Goal: Task Accomplishment & Management: Use online tool/utility

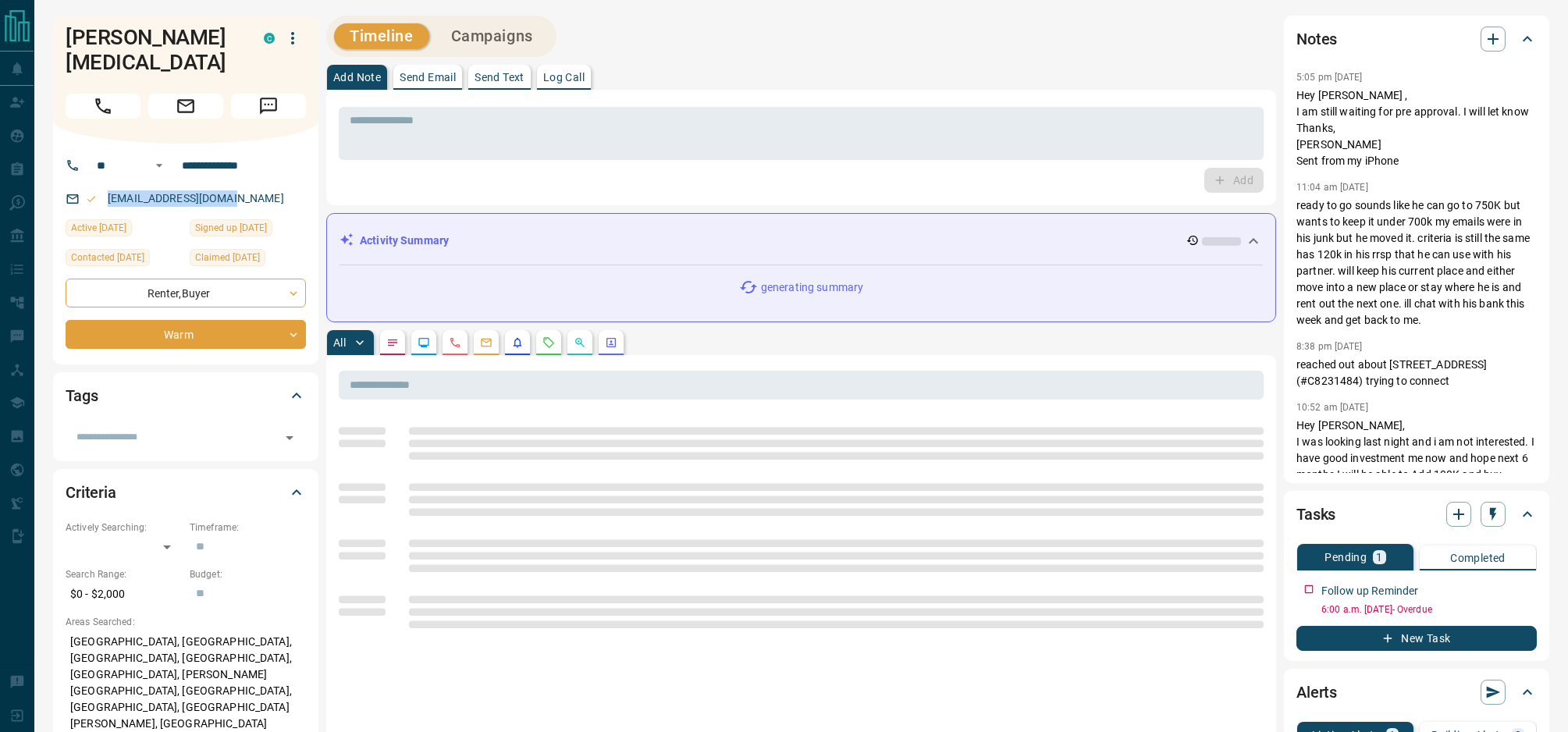
drag, startPoint x: 247, startPoint y: 176, endPoint x: 66, endPoint y: 176, distance: 181.0
click at [66, 186] on div "[EMAIL_ADDRESS][DOMAIN_NAME]" at bounding box center [185, 199] width 240 height 25
copy link "[EMAIL_ADDRESS][DOMAIN_NAME]"
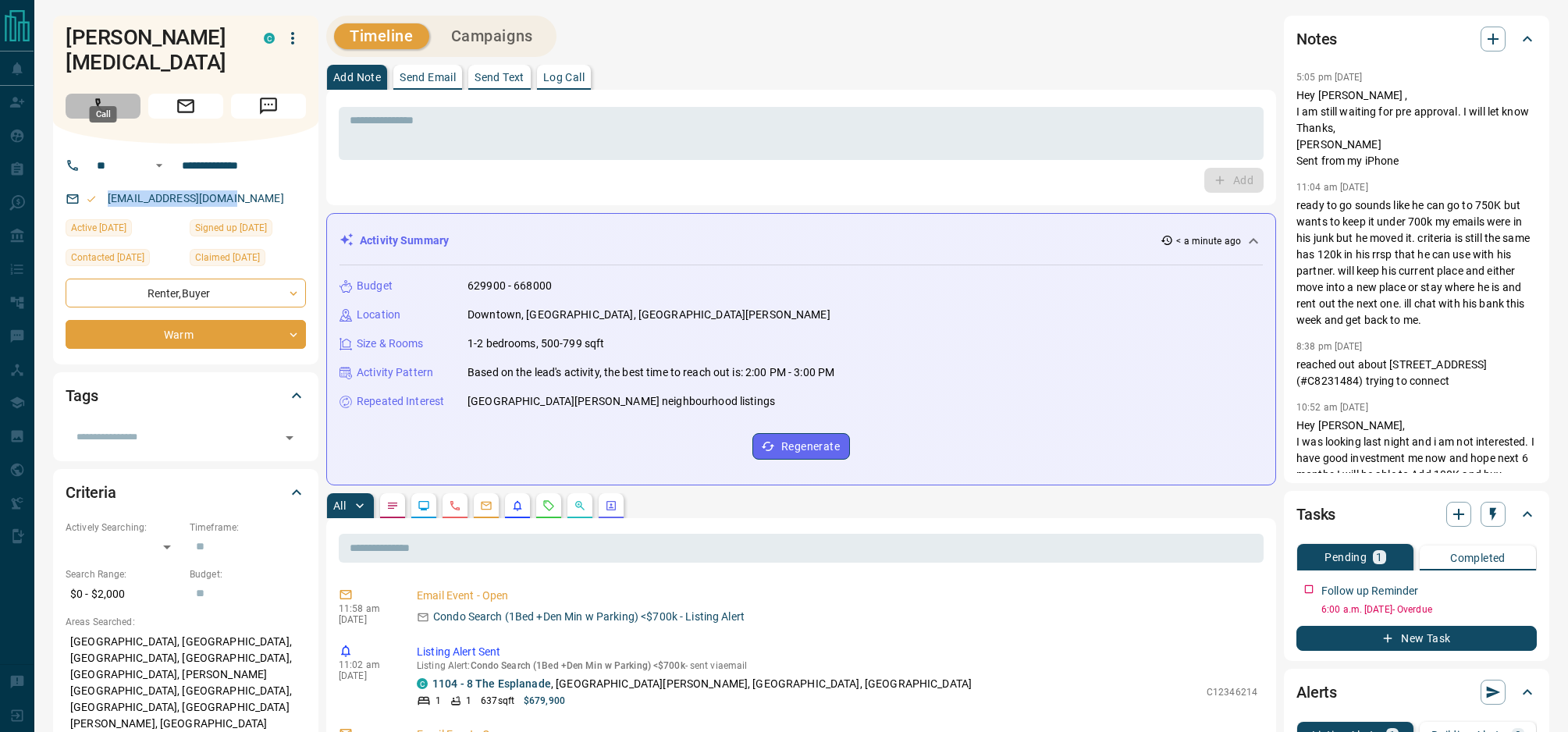
click at [94, 96] on icon "Call" at bounding box center [103, 106] width 21 height 21
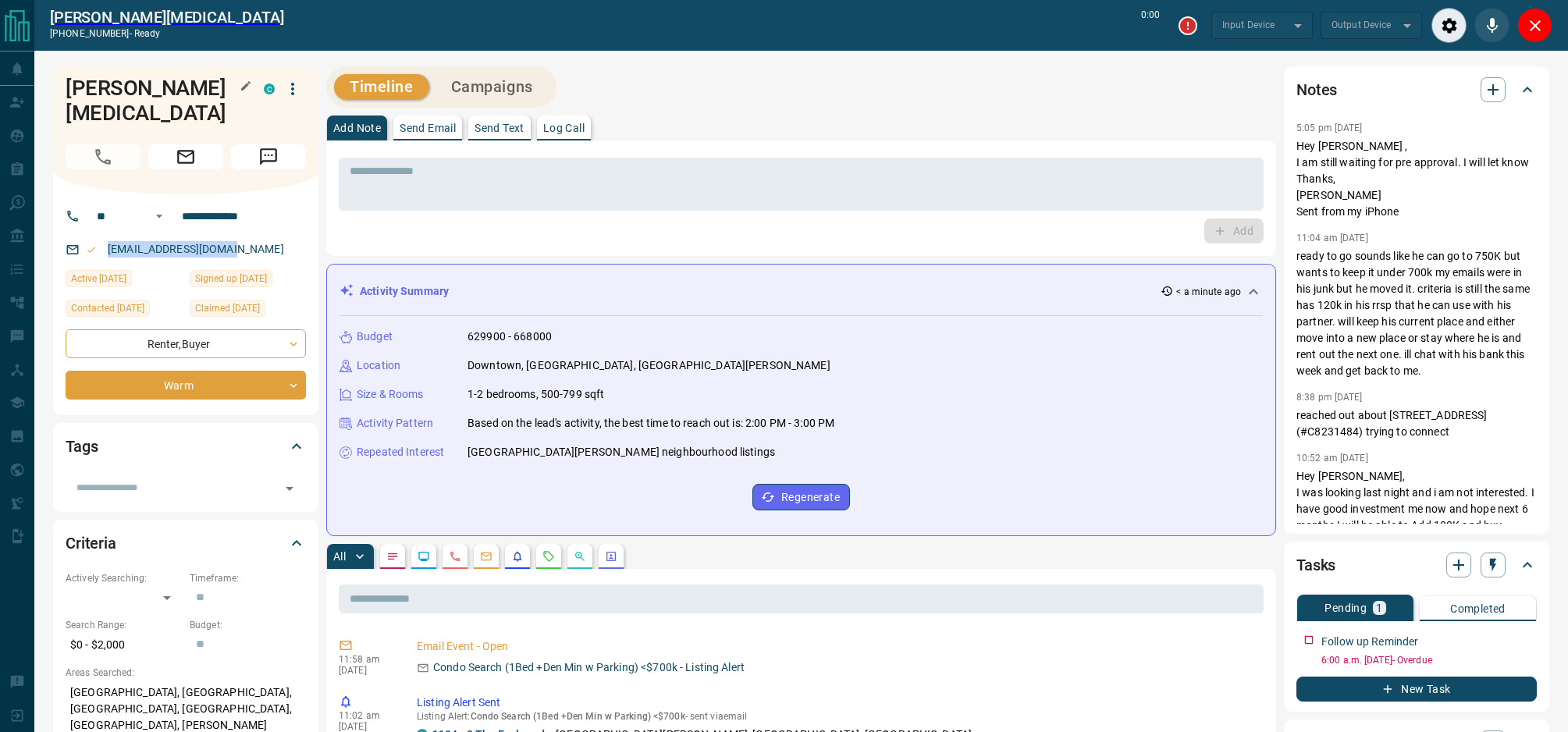
type input "*******"
click at [397, 186] on textarea at bounding box center [801, 184] width 903 height 40
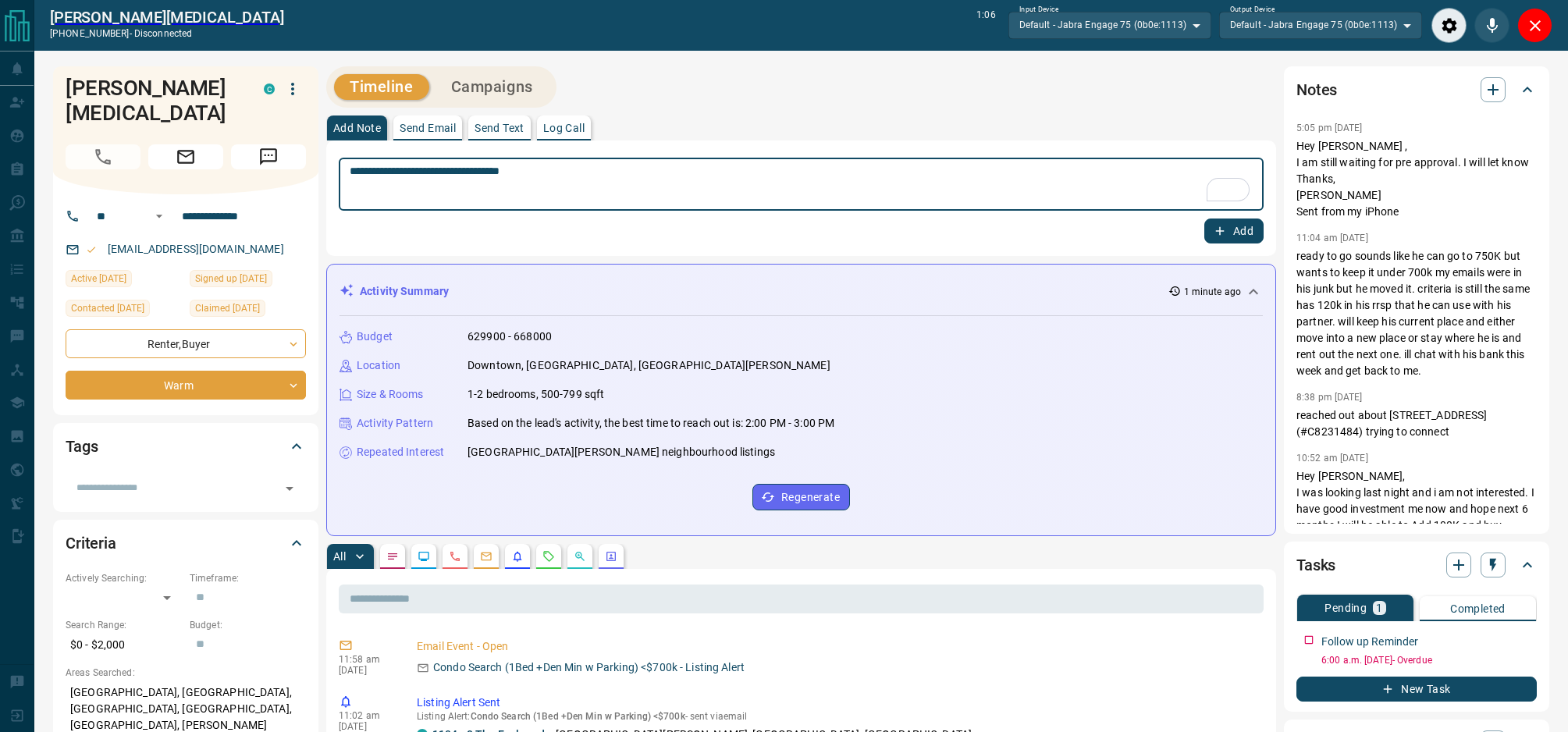
type textarea "**********"
click at [1241, 233] on button "Add" at bounding box center [1233, 230] width 60 height 24
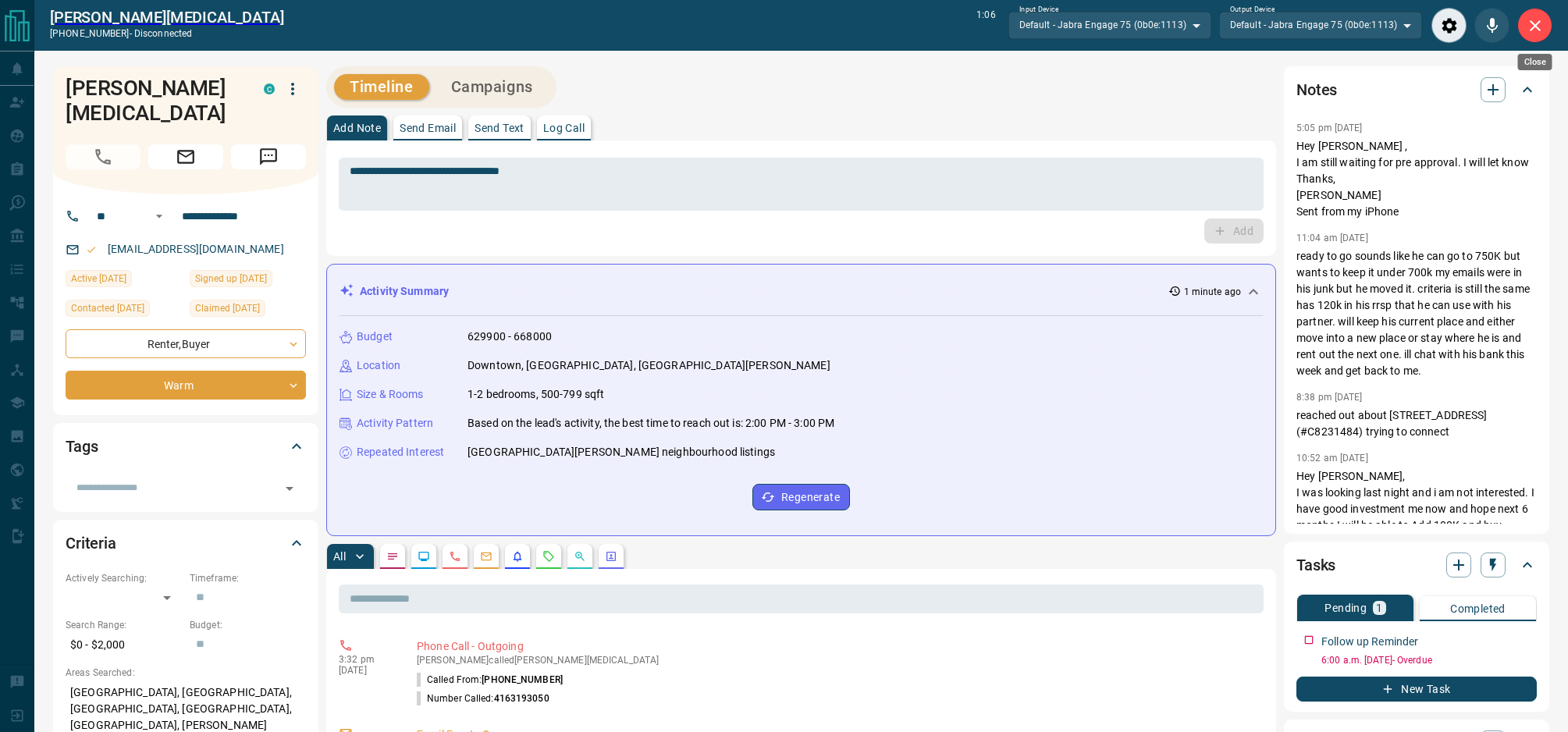
click at [1549, 28] on button "Close" at bounding box center [1535, 25] width 35 height 35
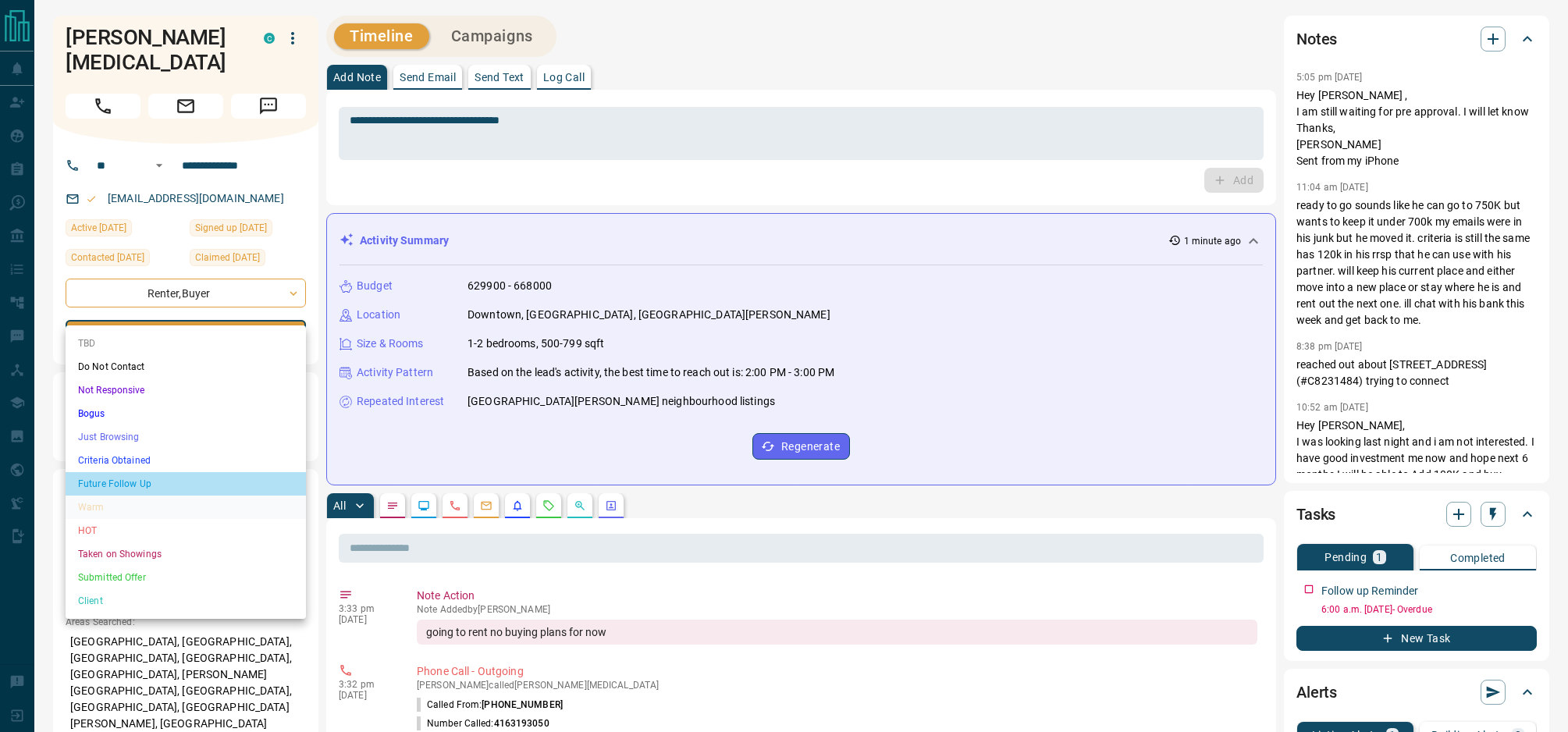
click at [188, 478] on li "Future Follow Up" at bounding box center [185, 484] width 240 height 24
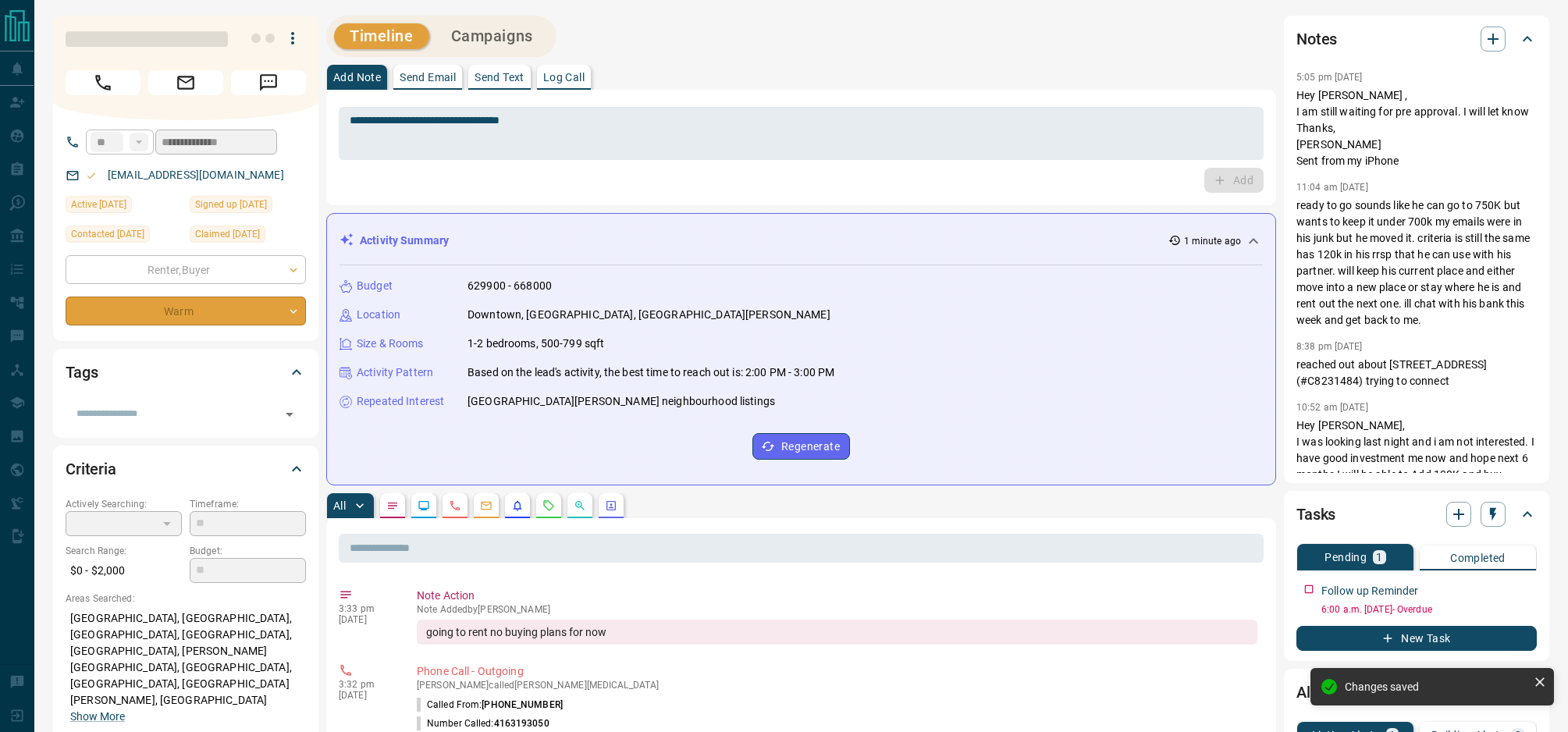
type input "*"
